Goal: Task Accomplishment & Management: Complete application form

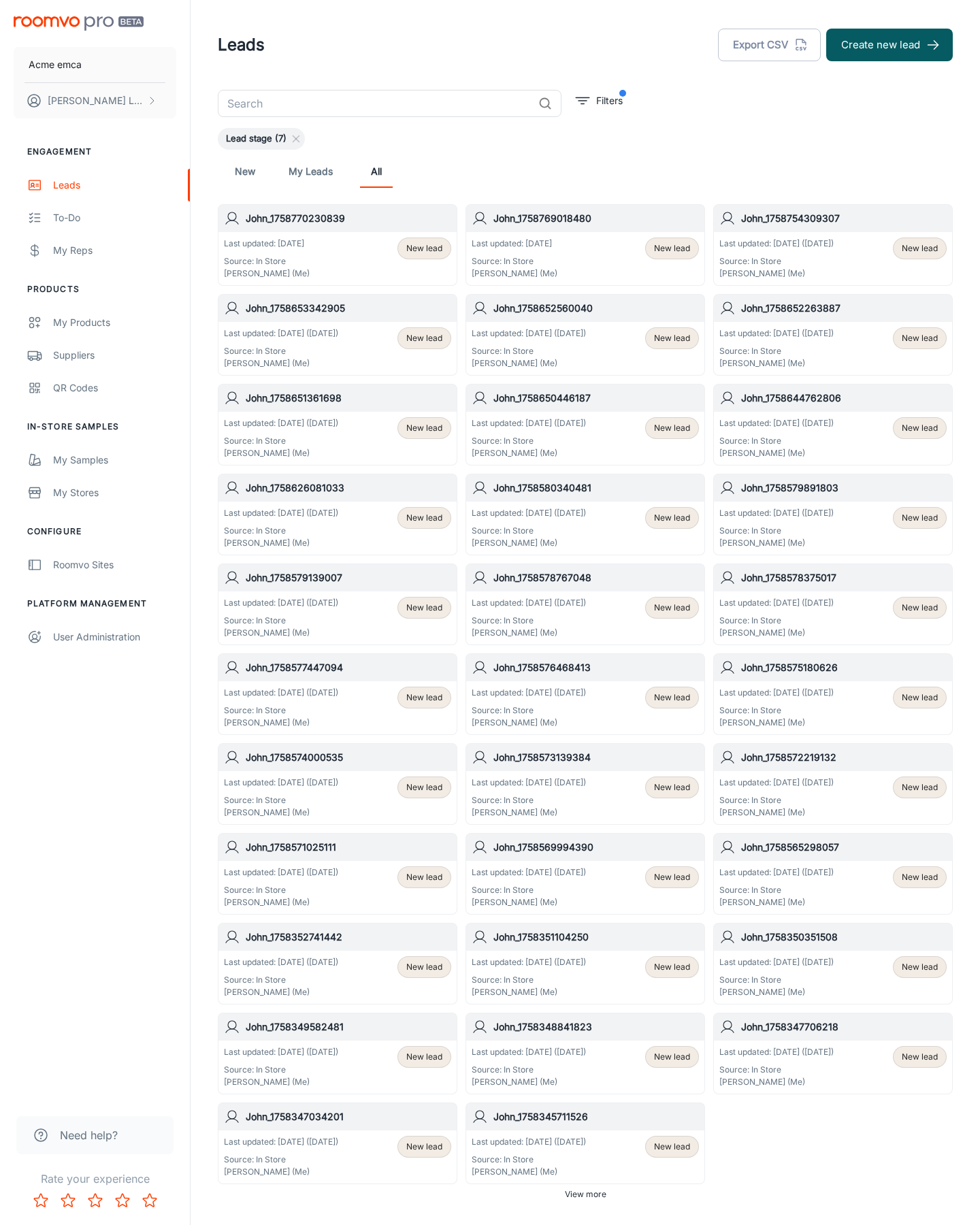
click at [889, 45] on button "Create new lead" at bounding box center [889, 44] width 126 height 32
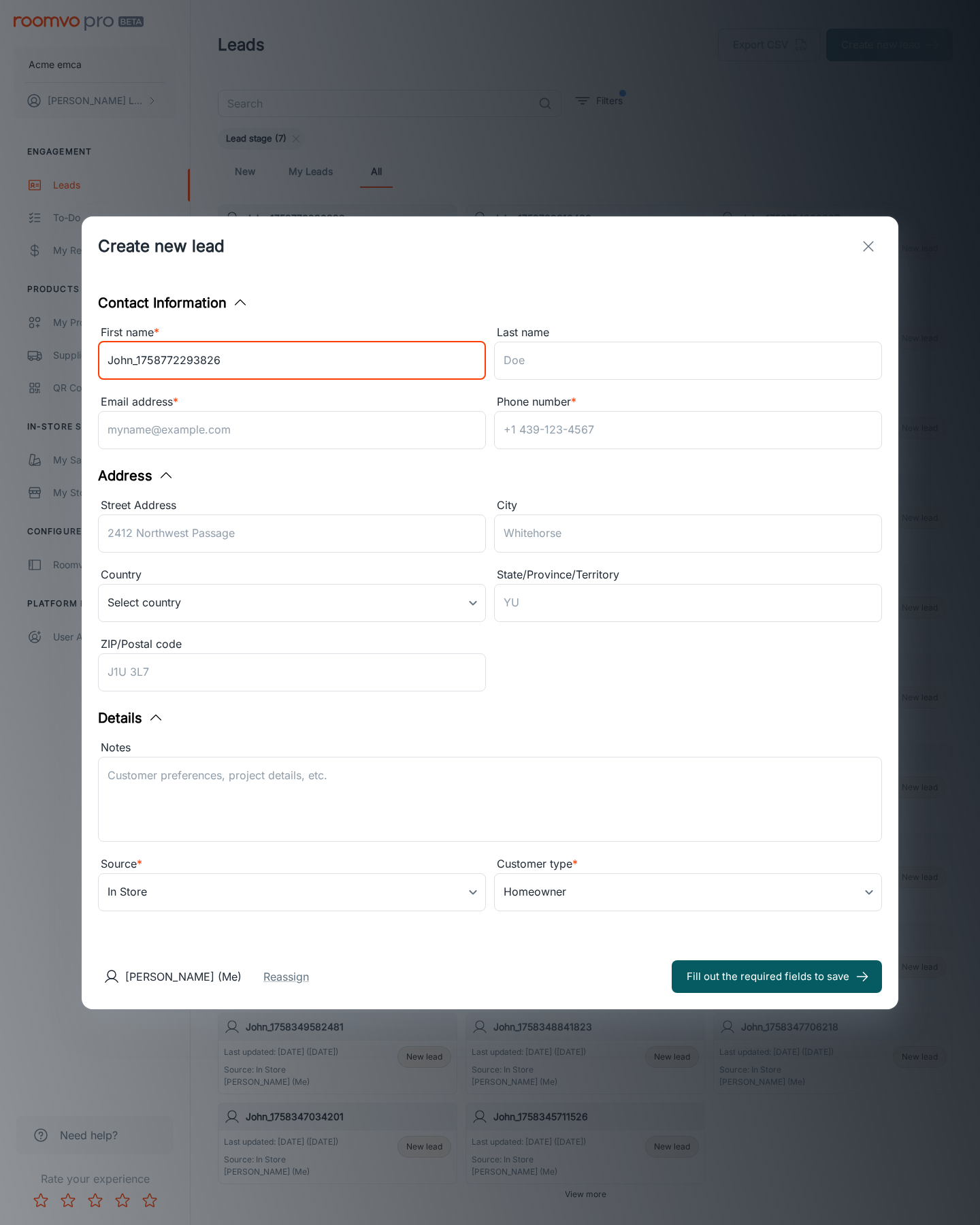
type input "John_1758772293826"
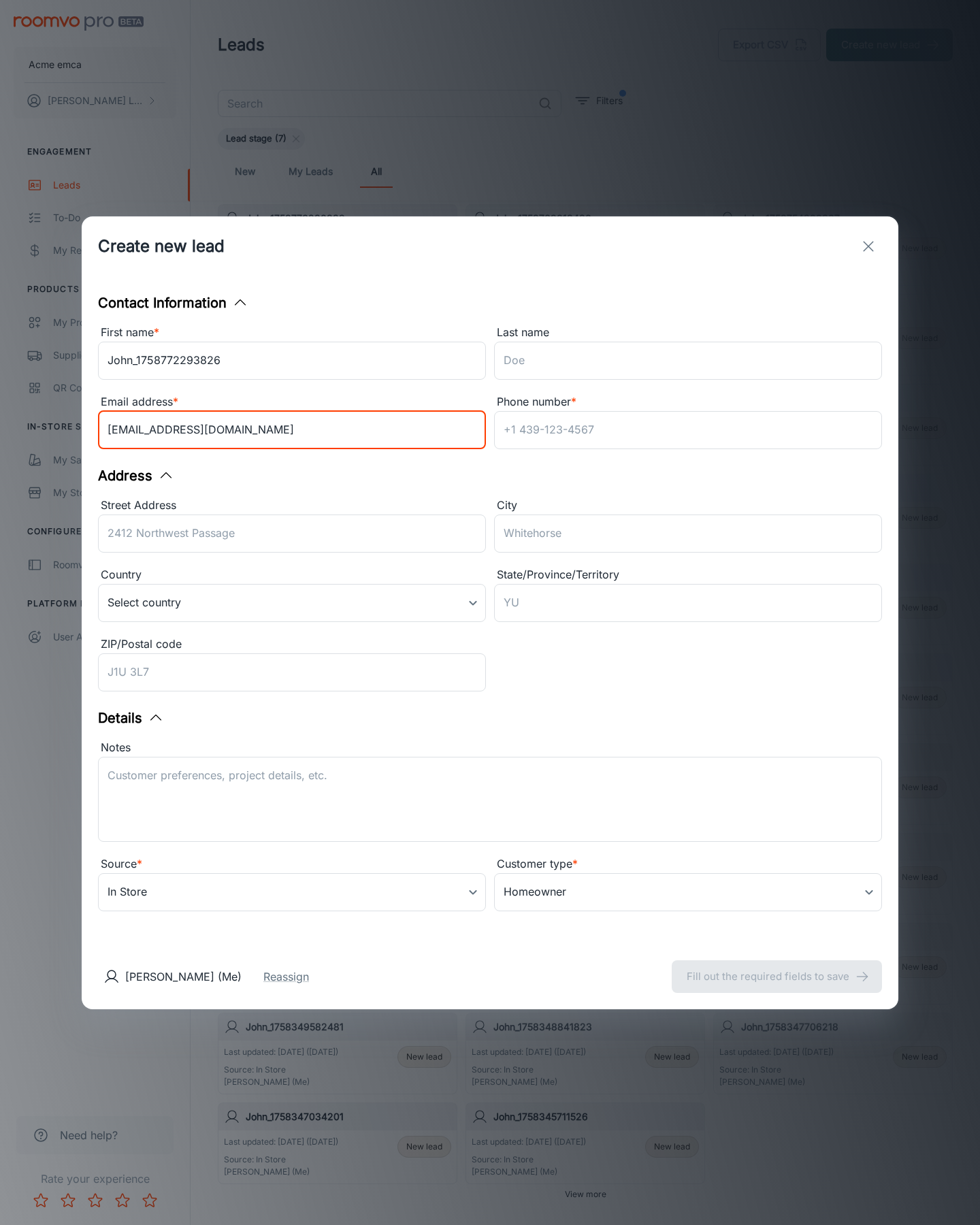
type input "[EMAIL_ADDRESS][DOMAIN_NAME]"
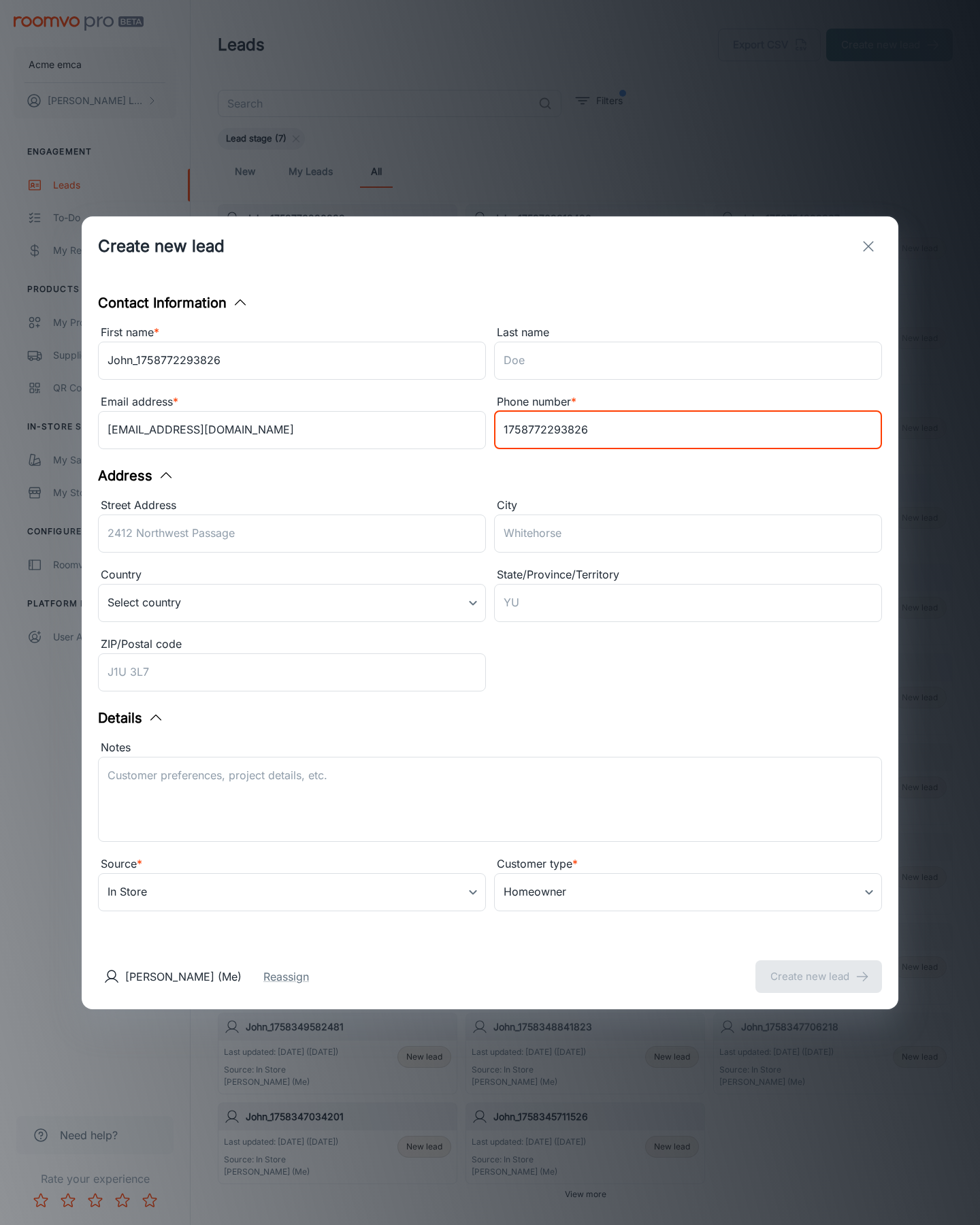
type input "1758772293826"
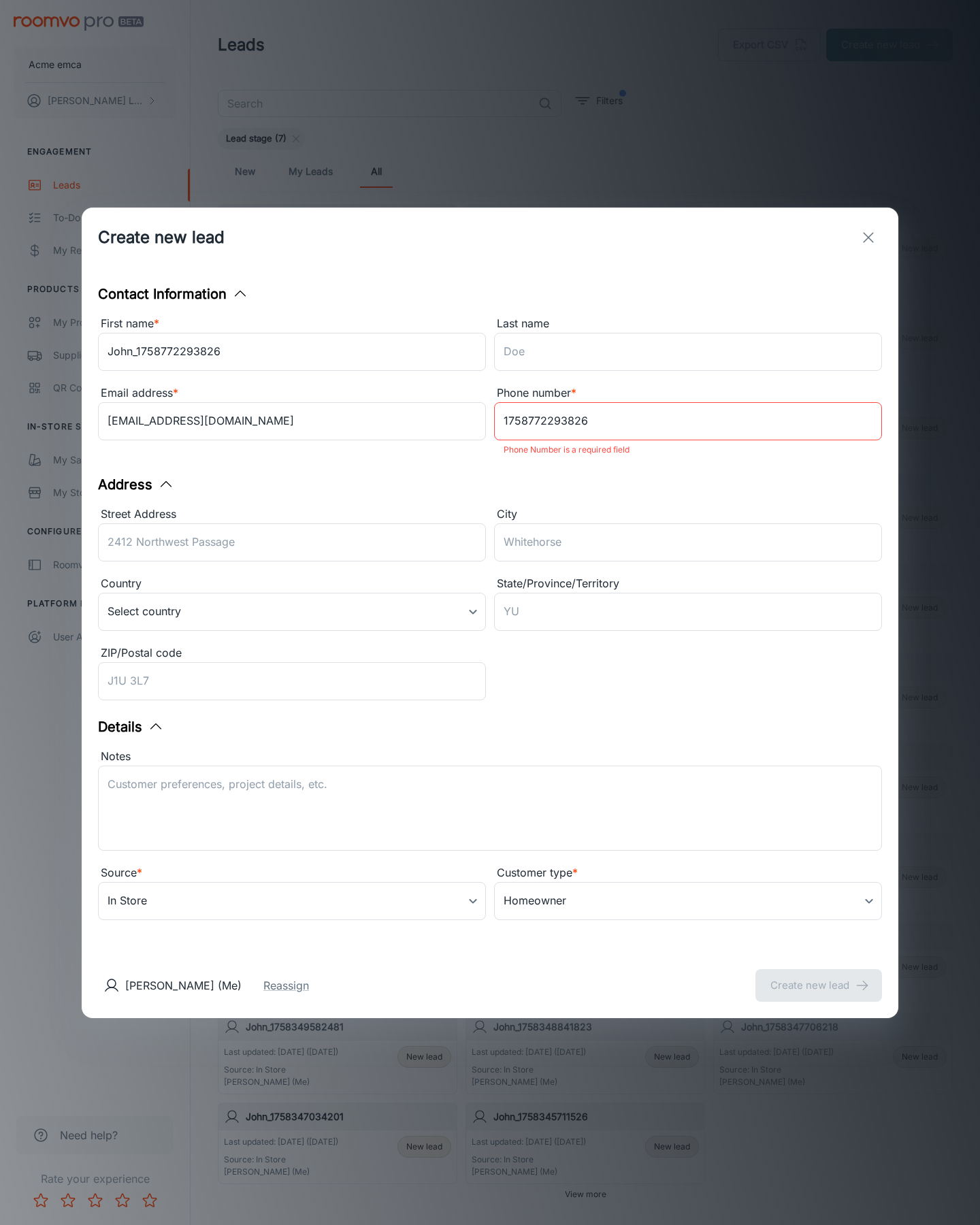
click at [818, 976] on button "Create new lead" at bounding box center [818, 985] width 126 height 32
